Goal: Information Seeking & Learning: Learn about a topic

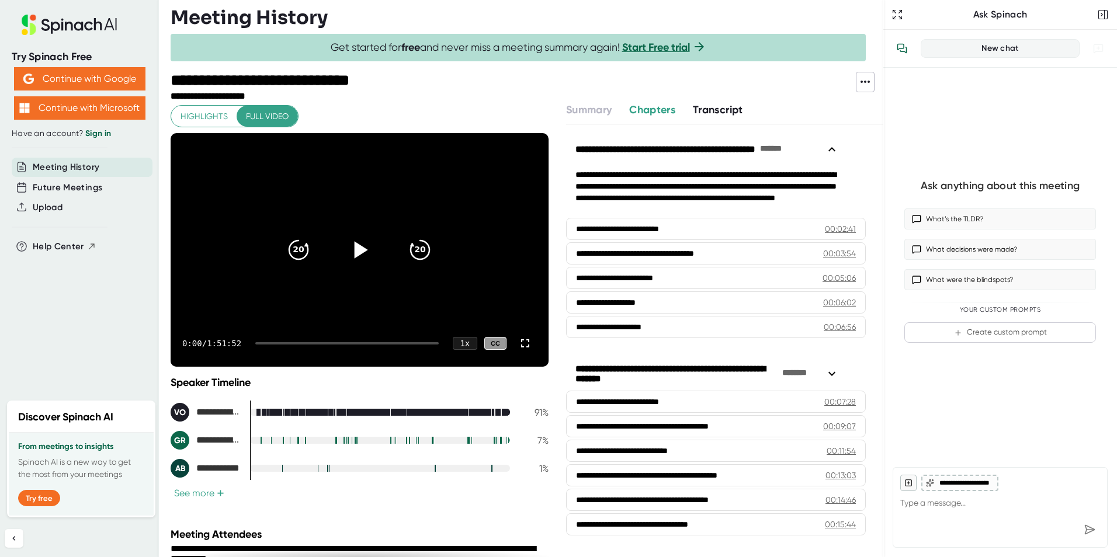
click at [356, 251] on icon at bounding box center [361, 249] width 13 height 17
click at [375, 341] on div "0:03 / 1:51:52 1 x CC" at bounding box center [360, 343] width 378 height 47
click at [377, 344] on div at bounding box center [346, 343] width 183 height 2
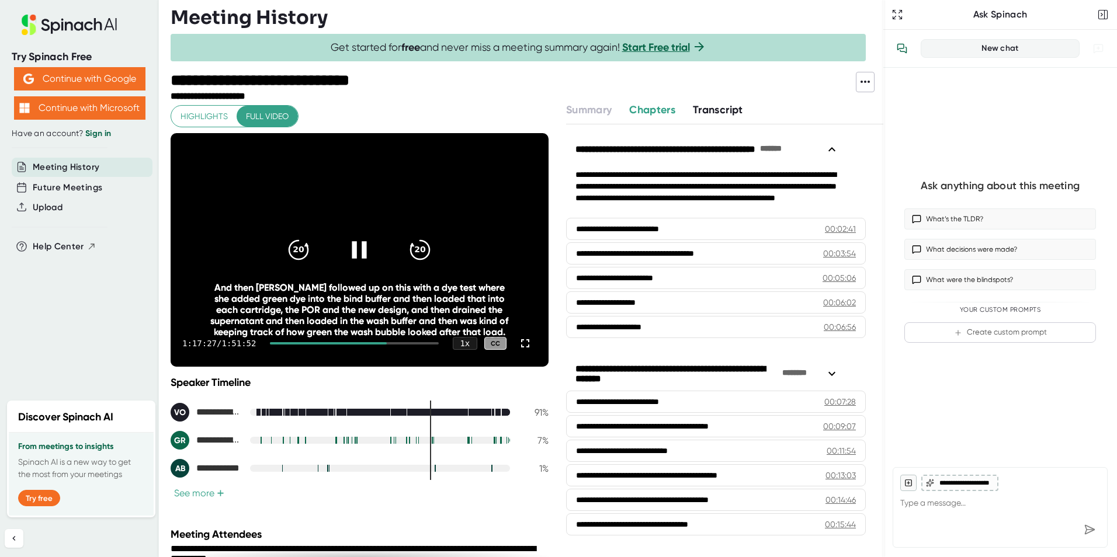
click at [377, 344] on div at bounding box center [354, 343] width 168 height 2
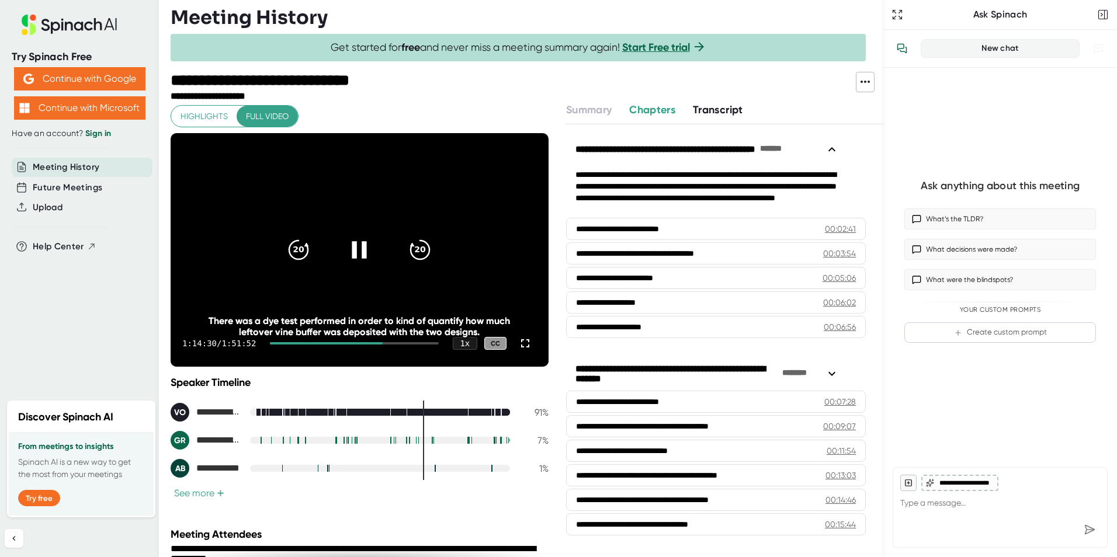
click at [409, 346] on div "1:14:30 / 1:51:52 1 x CC" at bounding box center [360, 343] width 378 height 47
click at [405, 343] on div at bounding box center [354, 343] width 168 height 2
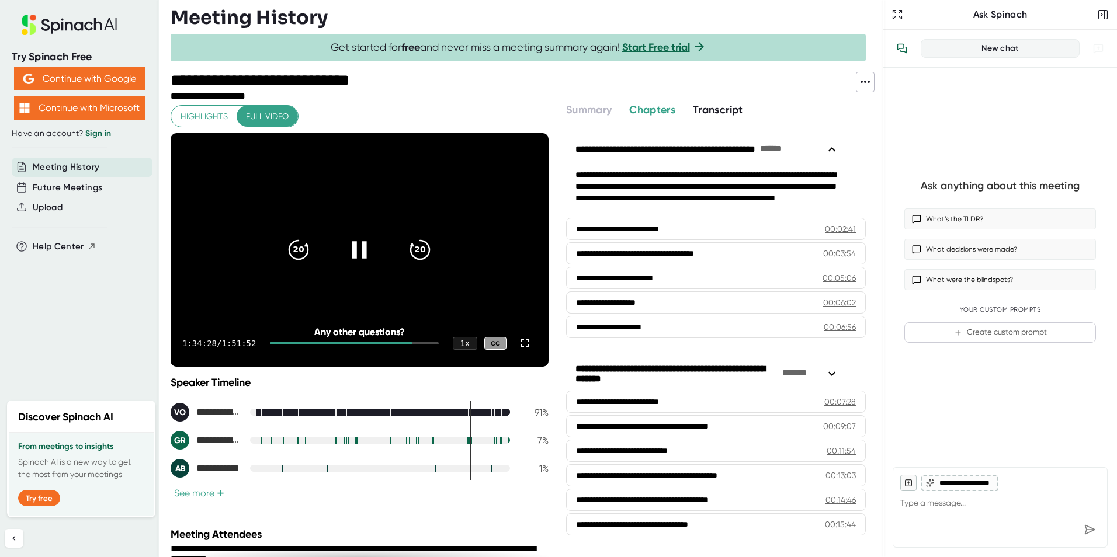
click at [363, 238] on icon at bounding box center [359, 249] width 29 height 29
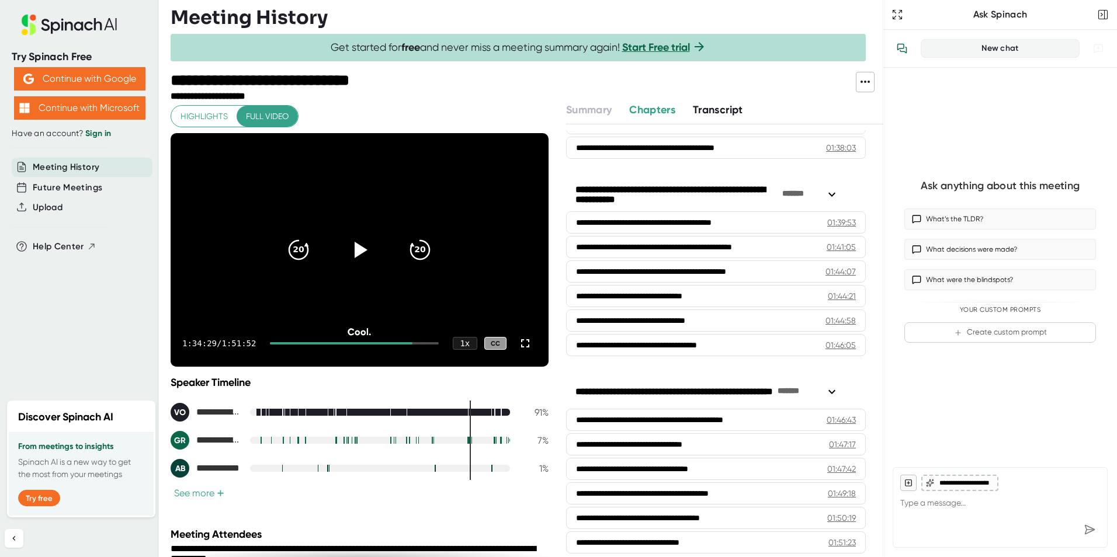
scroll to position [2308, 0]
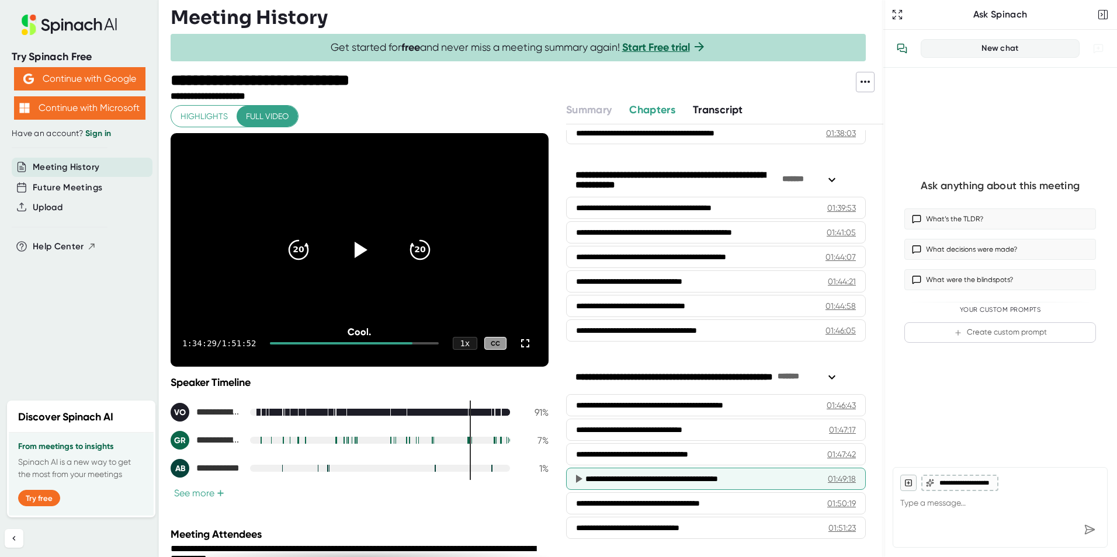
click at [665, 474] on div "**********" at bounding box center [693, 479] width 216 height 12
